Goal: Task Accomplishment & Management: Complete application form

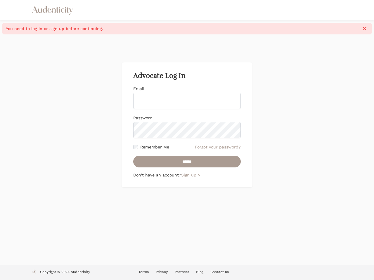
click at [187, 140] on form "Email Password Remember Me Forgot your password? ******" at bounding box center [186, 127] width 107 height 82
click at [365, 29] on icon "button" at bounding box center [365, 29] width 4 height 4
